Goal: Information Seeking & Learning: Learn about a topic

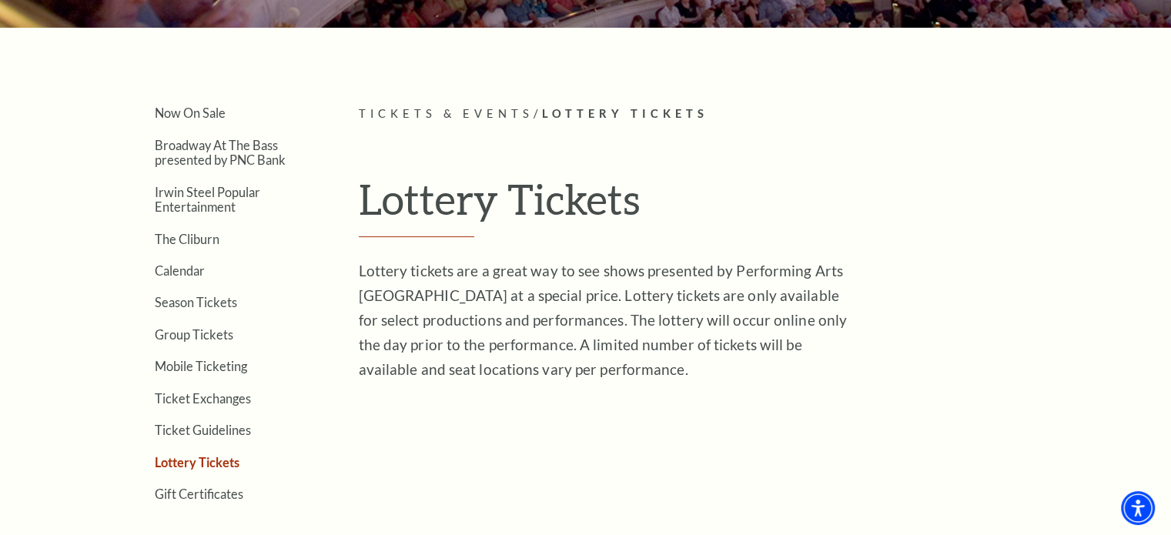
scroll to position [329, 0]
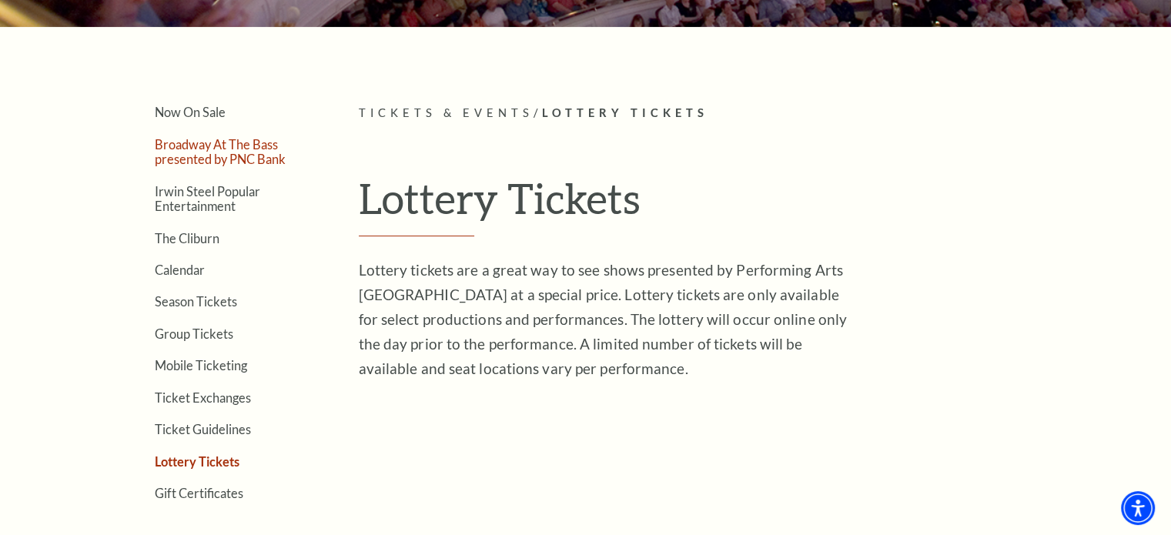
click at [186, 148] on link "Broadway At The Bass presented by PNC Bank" at bounding box center [220, 151] width 131 height 29
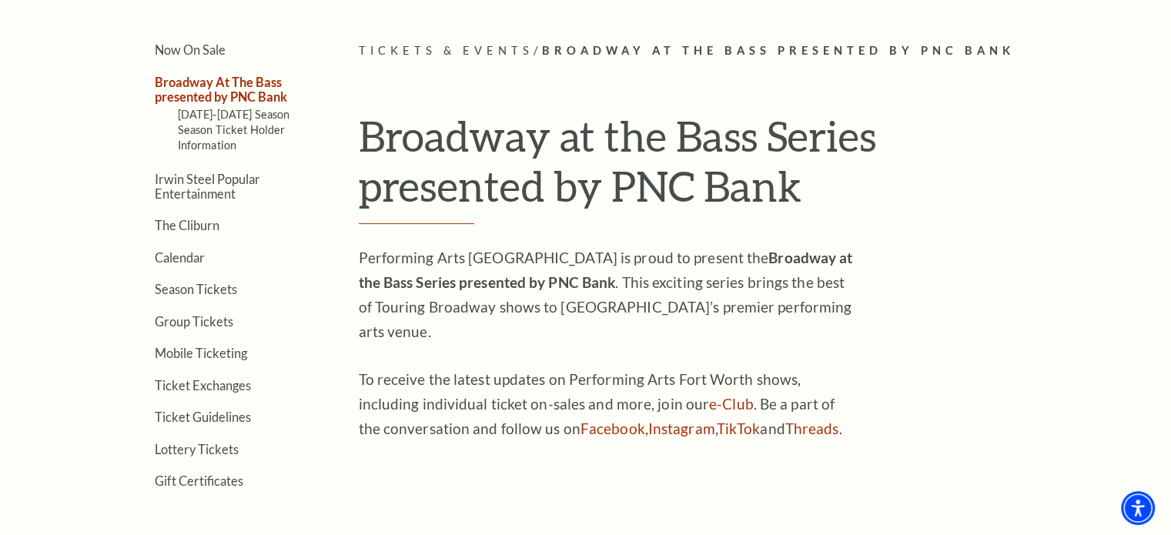
scroll to position [391, 0]
click at [234, 114] on link "2025-2026 Season" at bounding box center [234, 114] width 112 height 13
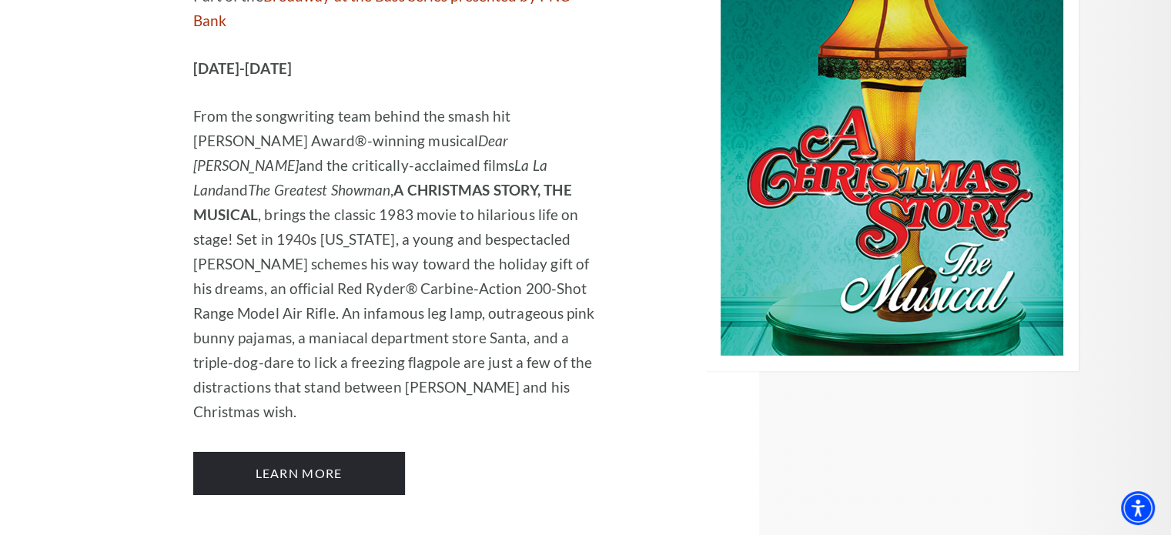
scroll to position [5642, 0]
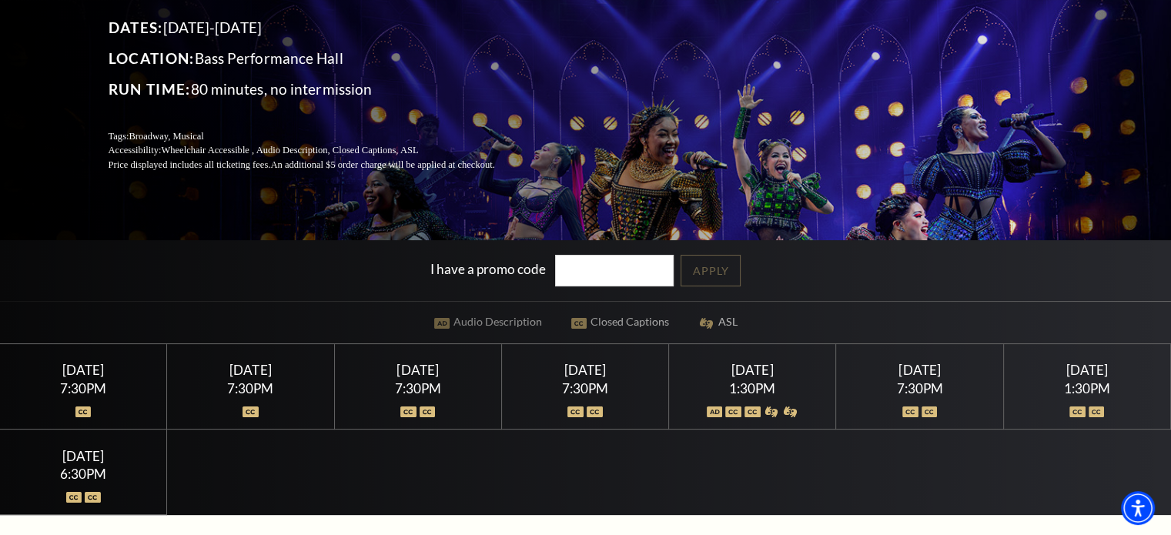
scroll to position [180, 0]
